Goal: Task Accomplishment & Management: Manage account settings

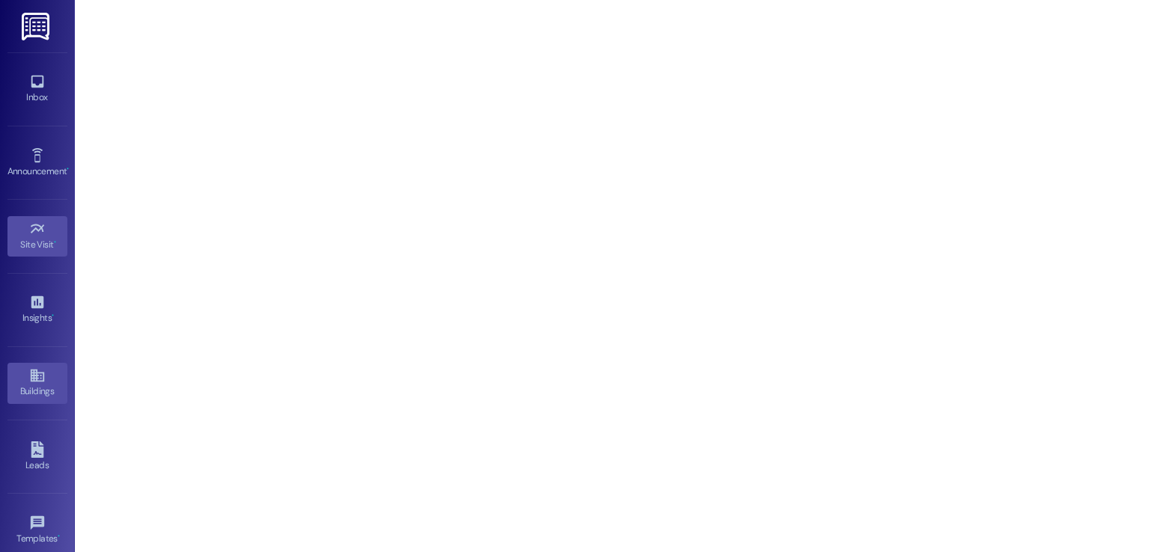
click at [25, 386] on div "Buildings" at bounding box center [37, 391] width 75 height 15
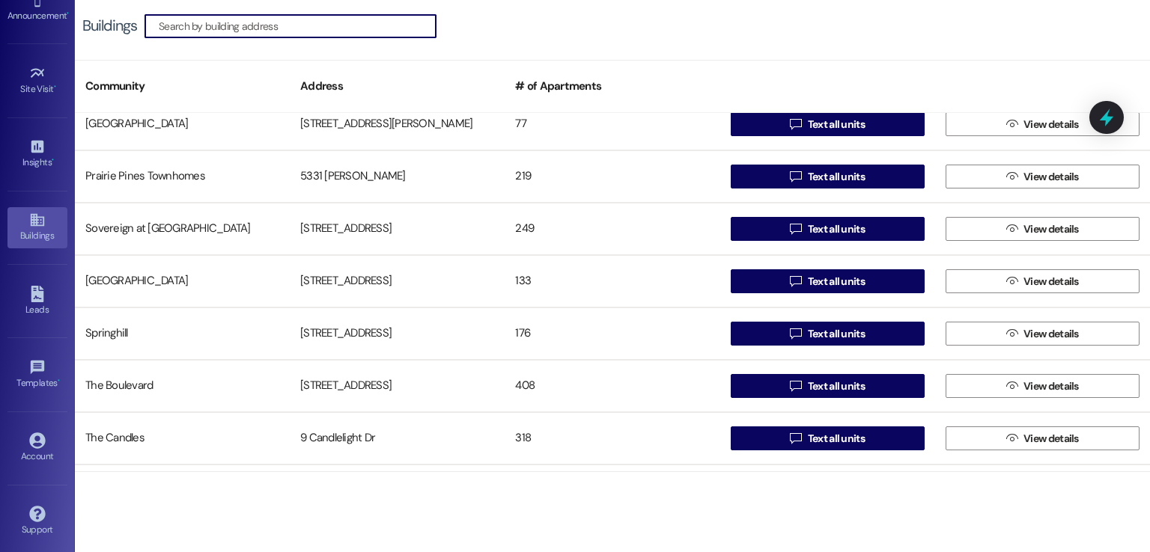
scroll to position [158, 0]
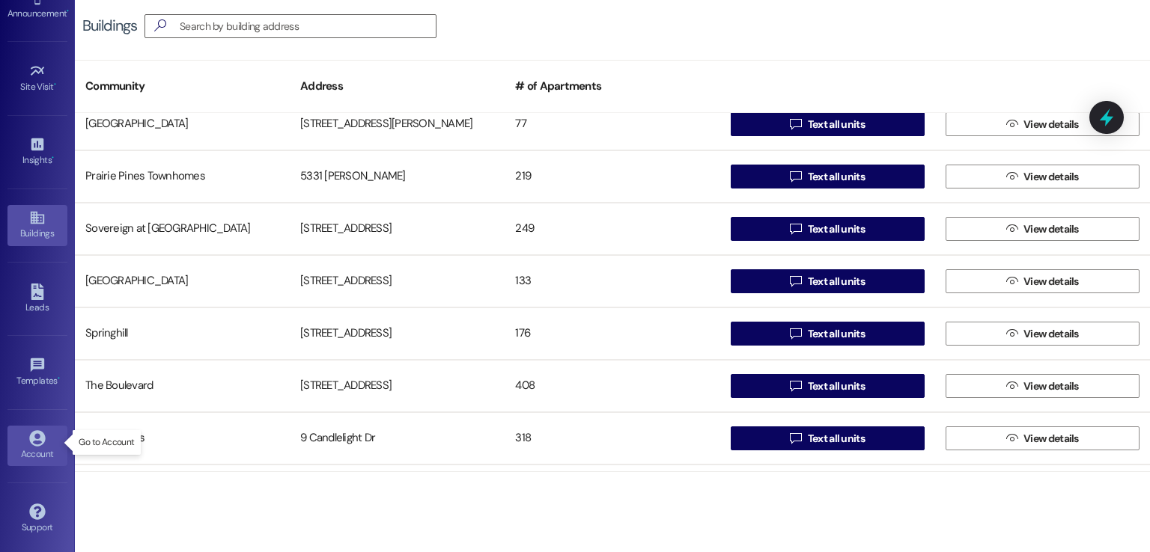
click at [25, 447] on div "Account" at bounding box center [37, 454] width 75 height 15
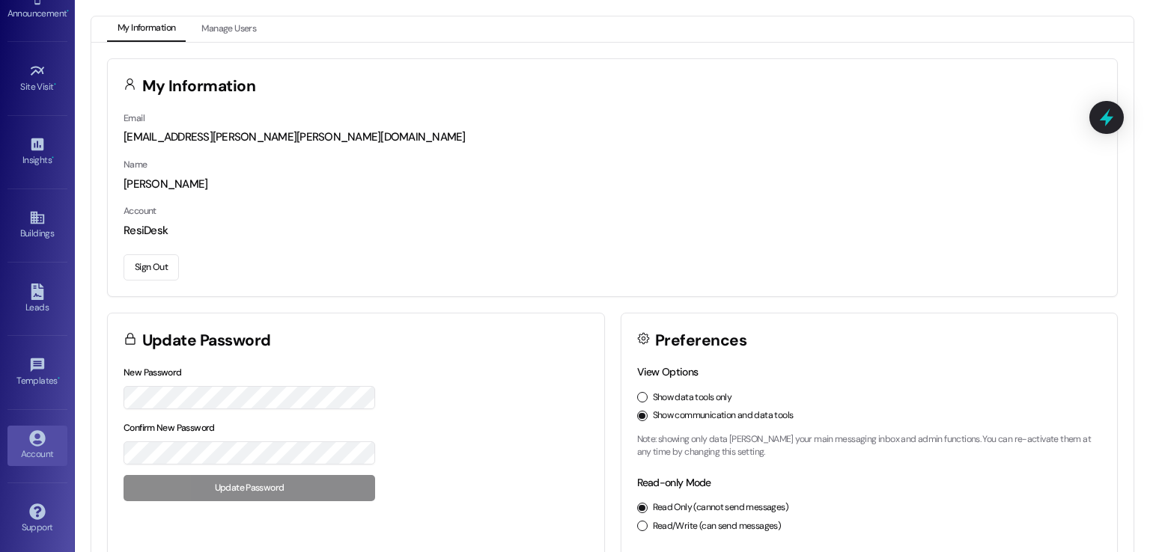
click at [151, 264] on button "Sign Out" at bounding box center [151, 268] width 55 height 26
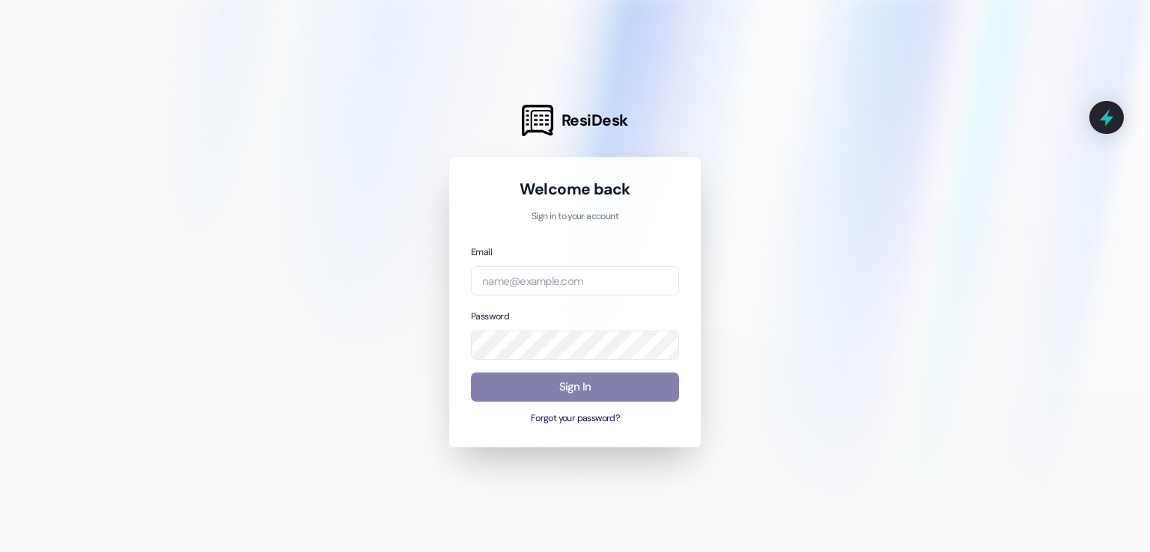
type input "[EMAIL_ADDRESS][DOMAIN_NAME]"
